Goal: Task Accomplishment & Management: Use online tool/utility

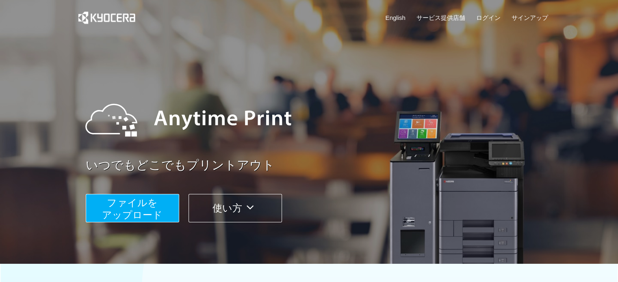
click at [134, 211] on span "ファイルを ​​アップロード" at bounding box center [132, 208] width 61 height 23
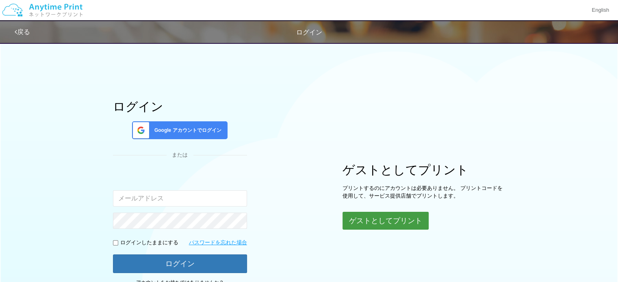
click at [358, 222] on button "ゲストとしてプリント" at bounding box center [385, 221] width 86 height 18
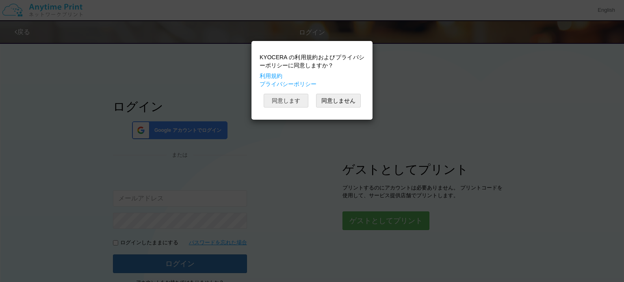
click at [299, 103] on button "同意します" at bounding box center [286, 101] width 45 height 14
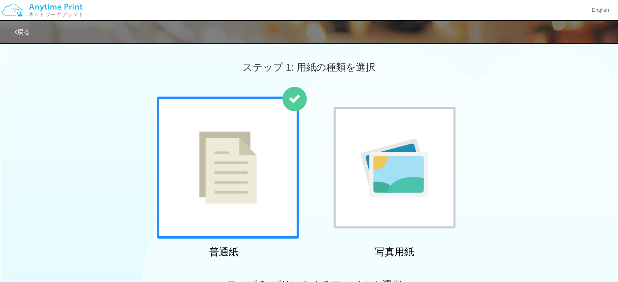
click at [270, 160] on div at bounding box center [228, 168] width 142 height 142
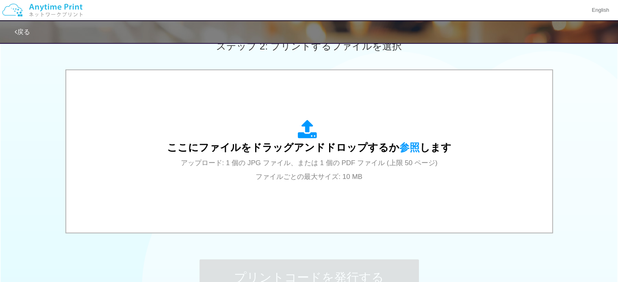
scroll to position [244, 0]
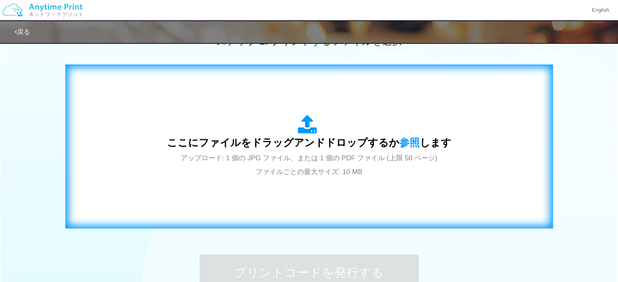
click at [271, 166] on div "ここにファイルをドラッグアンドドロップするか 参照 します アップロード: 1 個の JPG ファイル、または 1 個の PDF ファイル (上限 50 ペー…" at bounding box center [309, 146] width 284 height 63
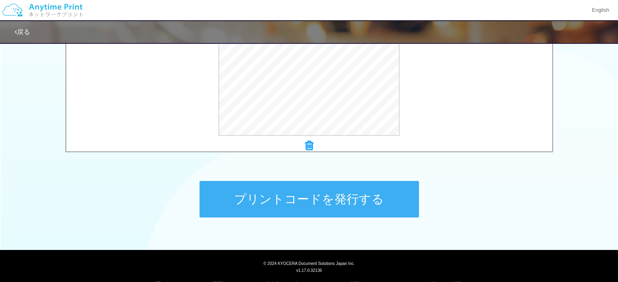
scroll to position [335, 0]
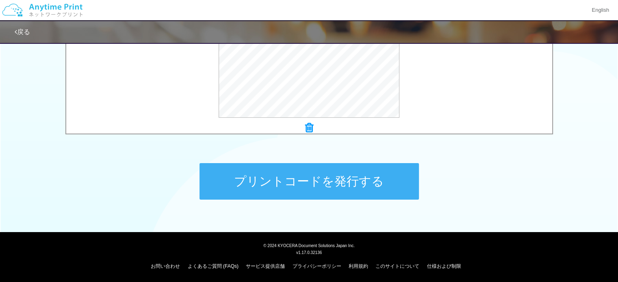
click at [286, 176] on button "プリントコードを発行する" at bounding box center [308, 181] width 219 height 37
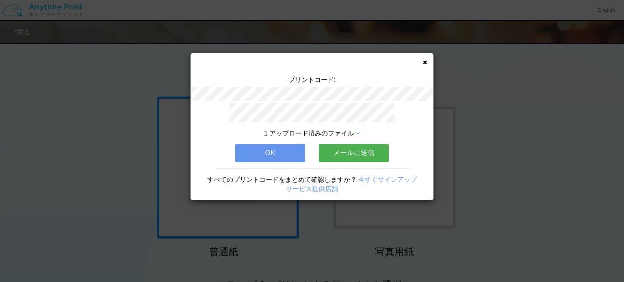
click at [263, 144] on button "OK" at bounding box center [270, 153] width 70 height 18
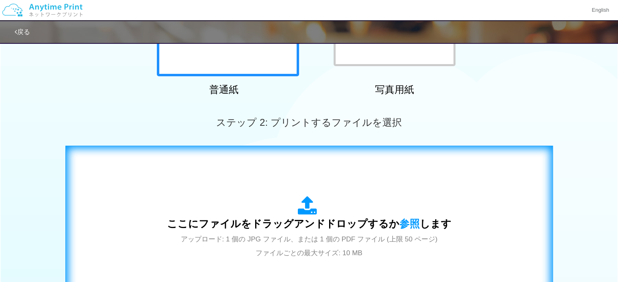
scroll to position [325, 0]
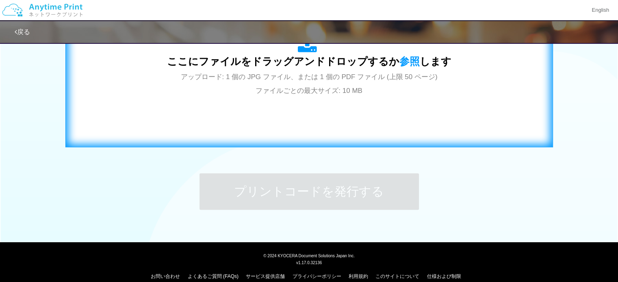
click at [354, 100] on div "ここにファイルをドラッグアンドドロップするか 参照 します アップロード: 1 個の JPG ファイル、または 1 個の PDF ファイル (上限 50 ペー…" at bounding box center [309, 65] width 470 height 147
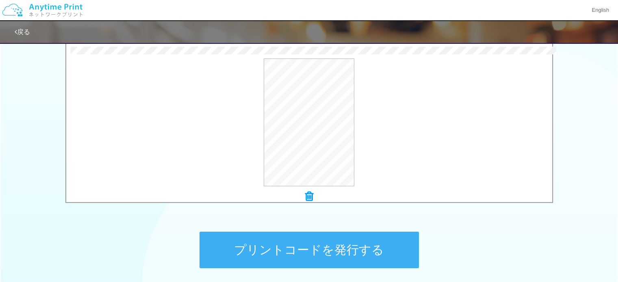
scroll to position [335, 0]
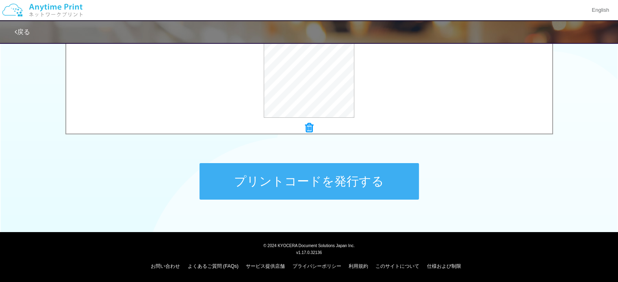
click at [364, 183] on button "プリントコードを発行する" at bounding box center [308, 181] width 219 height 37
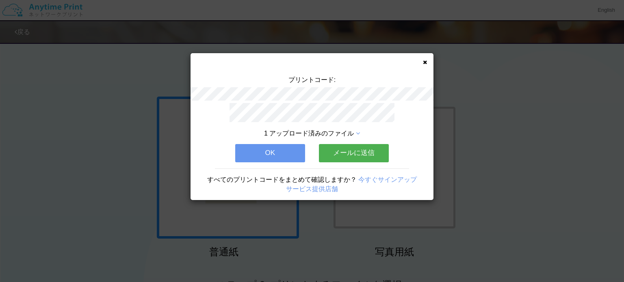
click at [264, 147] on button "OK" at bounding box center [270, 153] width 70 height 18
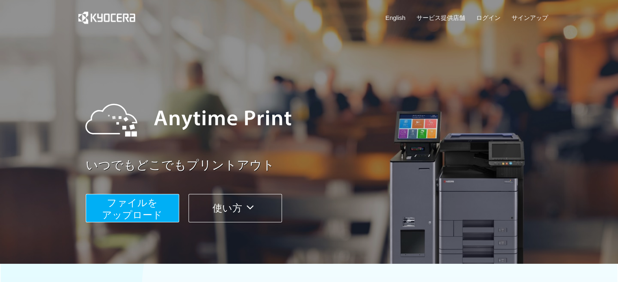
click at [154, 203] on span "ファイルを ​​アップロード" at bounding box center [132, 208] width 61 height 23
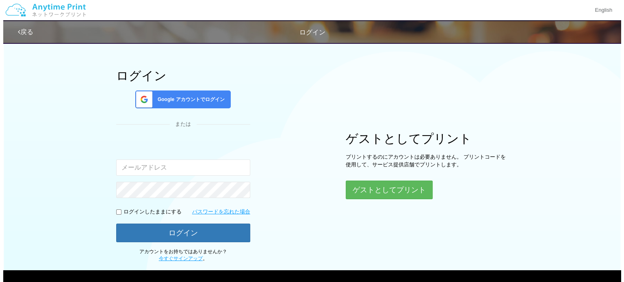
scroll to position [69, 0]
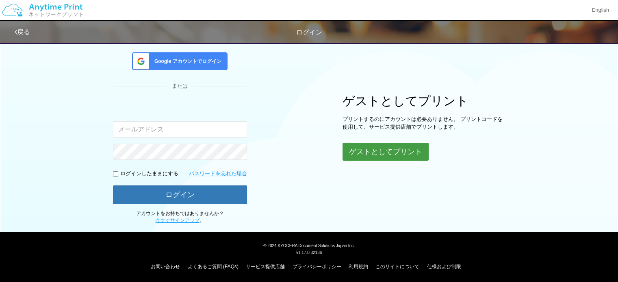
click at [377, 159] on button "ゲストとしてプリント" at bounding box center [385, 152] width 86 height 18
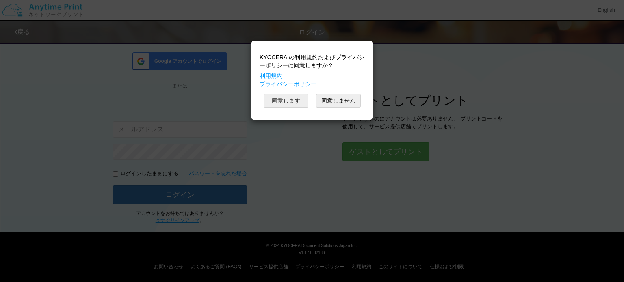
click at [294, 102] on button "同意します" at bounding box center [286, 101] width 45 height 14
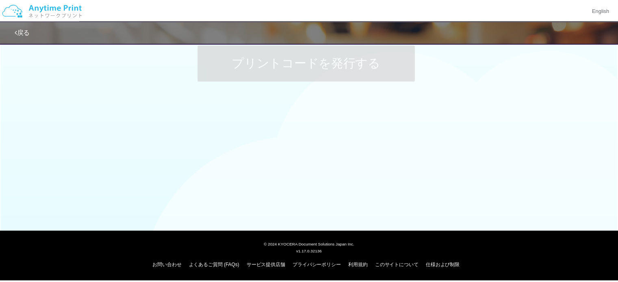
scroll to position [69, 0]
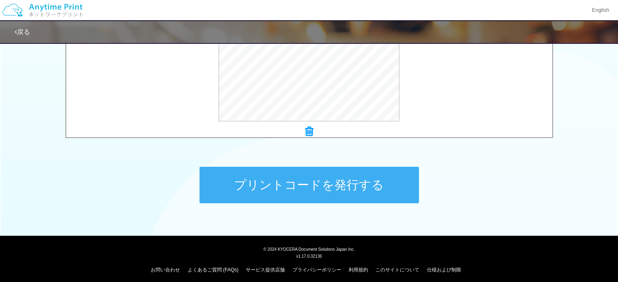
scroll to position [335, 0]
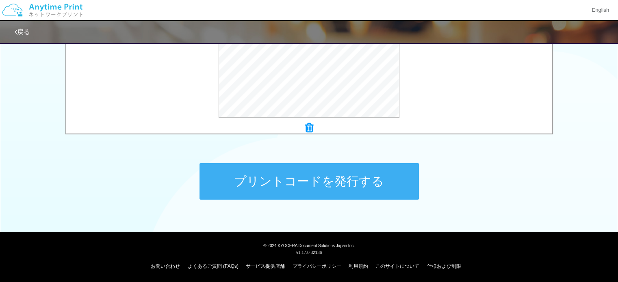
click at [368, 178] on button "プリントコードを発行する" at bounding box center [308, 181] width 219 height 37
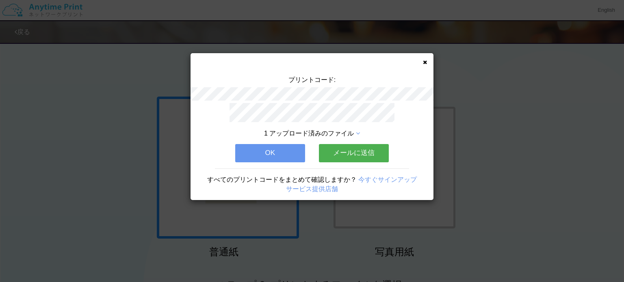
click at [292, 155] on button "OK" at bounding box center [270, 153] width 70 height 18
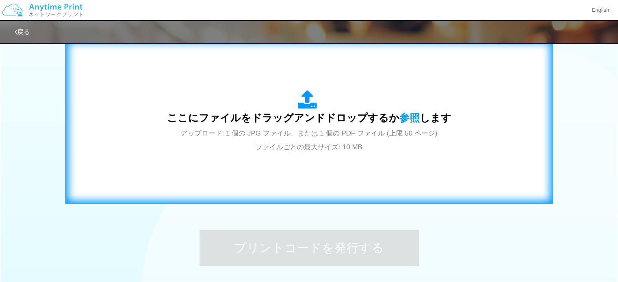
scroll to position [325, 0]
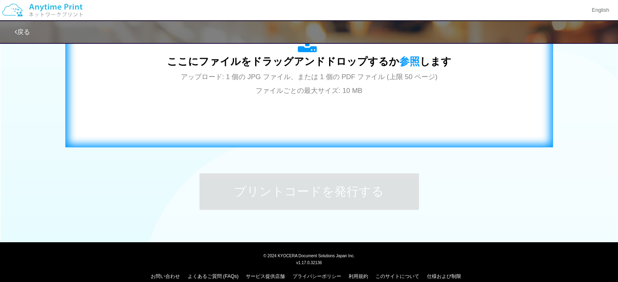
click at [306, 125] on div "ここにファイルをドラッグアンドドロップするか 参照 します アップロード: 1 個の JPG ファイル、または 1 個の PDF ファイル (上限 50 ペー…" at bounding box center [309, 65] width 470 height 147
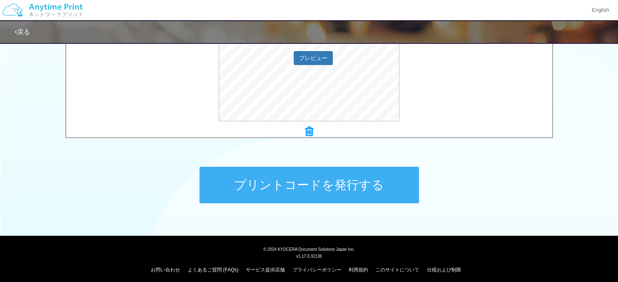
scroll to position [335, 0]
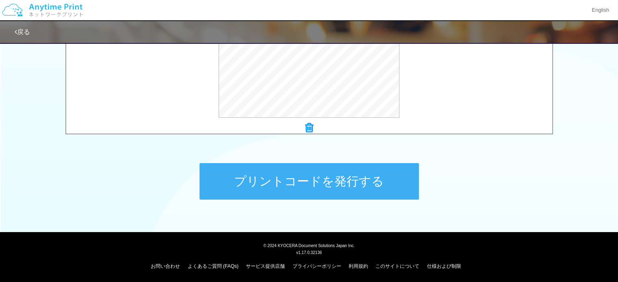
click at [356, 183] on button "プリントコードを発行する" at bounding box center [308, 181] width 219 height 37
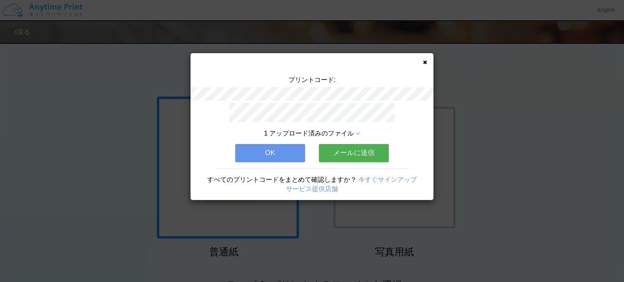
click at [275, 150] on button "OK" at bounding box center [270, 153] width 70 height 18
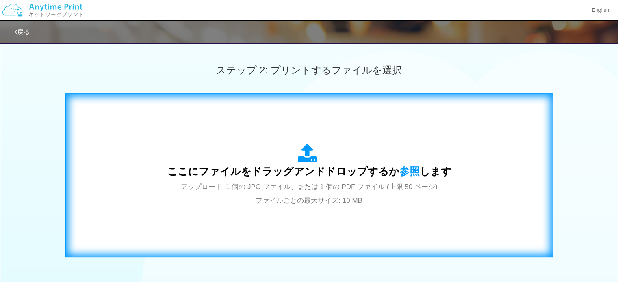
scroll to position [203, 0]
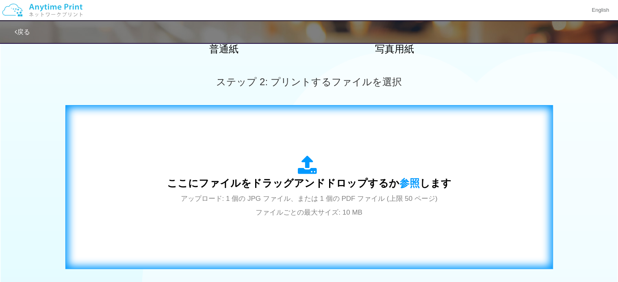
click at [351, 178] on span "ここにファイルをドラッグアンドドロップするか 参照 します" at bounding box center [309, 183] width 284 height 11
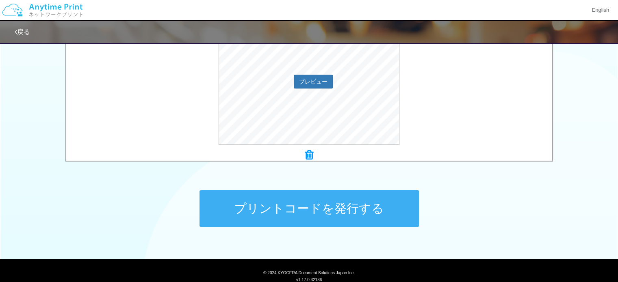
scroll to position [335, 0]
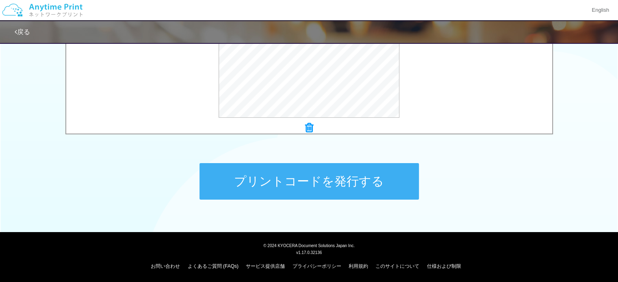
click at [252, 188] on button "プリントコードを発行する" at bounding box center [308, 181] width 219 height 37
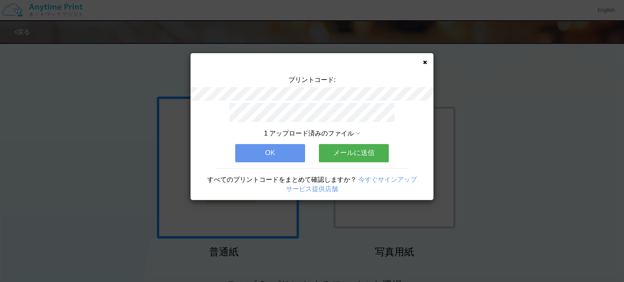
click at [265, 154] on button "OK" at bounding box center [270, 153] width 70 height 18
